Goal: Task Accomplishment & Management: Use online tool/utility

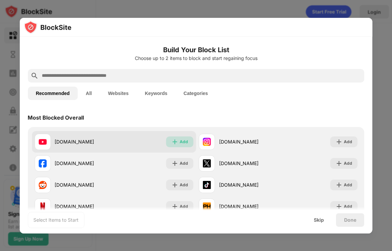
click at [180, 143] on div "Add" at bounding box center [184, 142] width 8 height 7
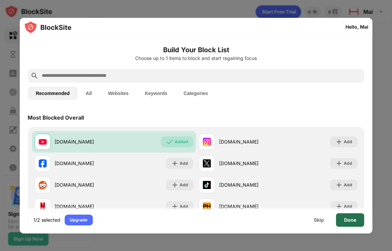
click at [354, 225] on div "Done" at bounding box center [350, 219] width 28 height 13
